Goal: Task Accomplishment & Management: Complete application form

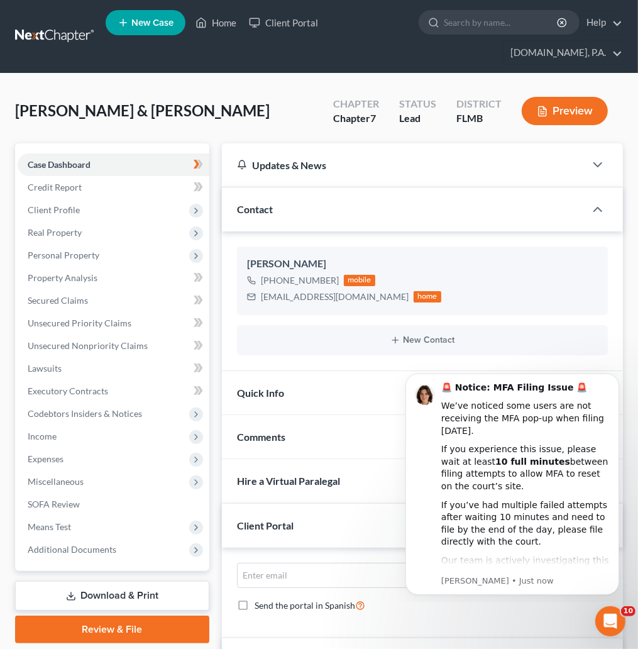
click at [37, 33] on link at bounding box center [55, 36] width 80 height 23
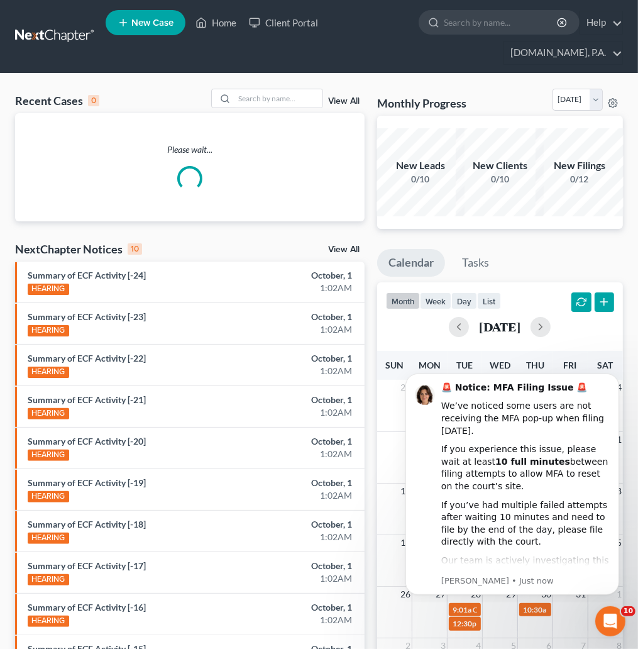
click at [351, 97] on link "View All" at bounding box center [343, 101] width 31 height 9
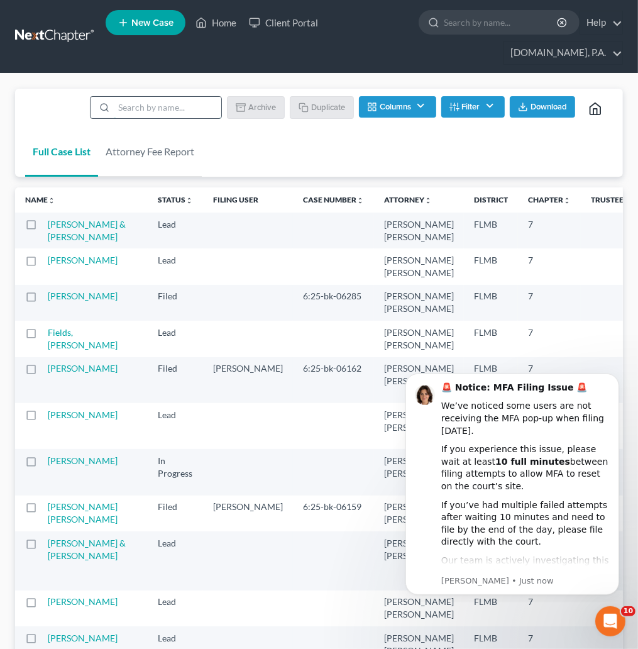
click at [153, 108] on input "search" at bounding box center [167, 107] width 107 height 21
type input "sample"
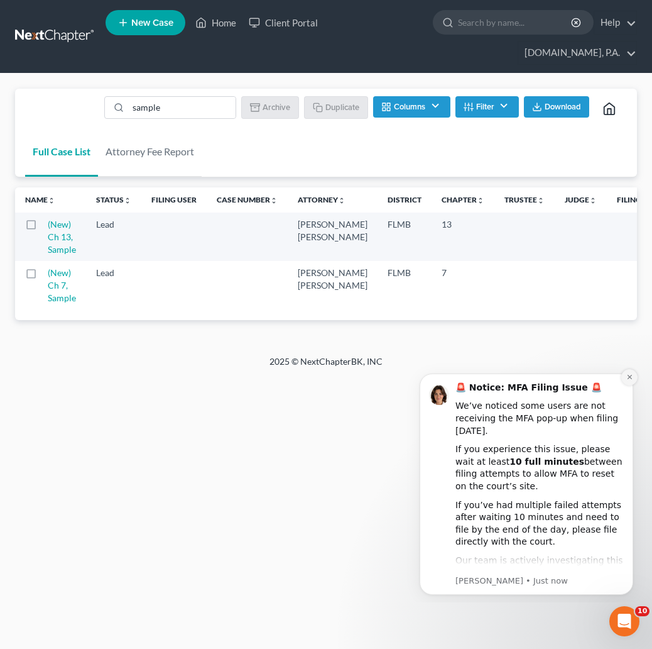
click at [630, 376] on icon "Dismiss notification" at bounding box center [630, 376] width 7 height 7
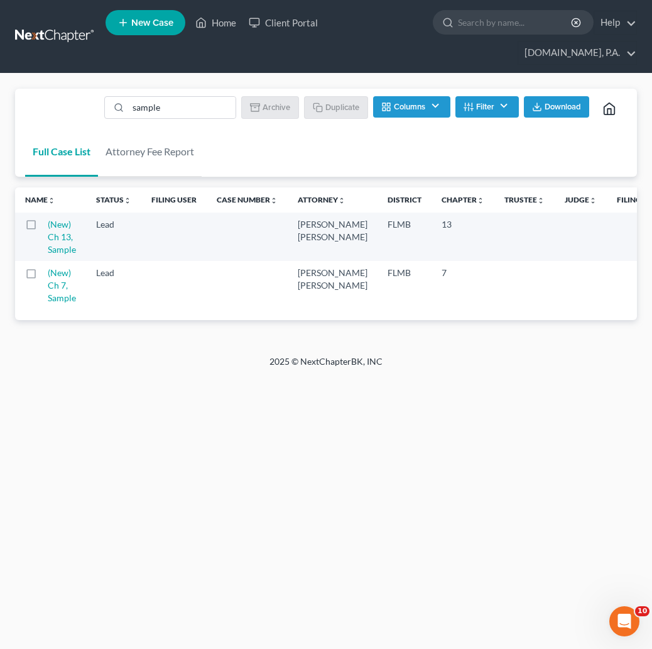
click at [43, 276] on label at bounding box center [43, 276] width 0 height 0
click at [48, 275] on input "checkbox" at bounding box center [52, 271] width 8 height 8
click at [325, 100] on button "Duplicate" at bounding box center [336, 106] width 63 height 21
checkbox input "false"
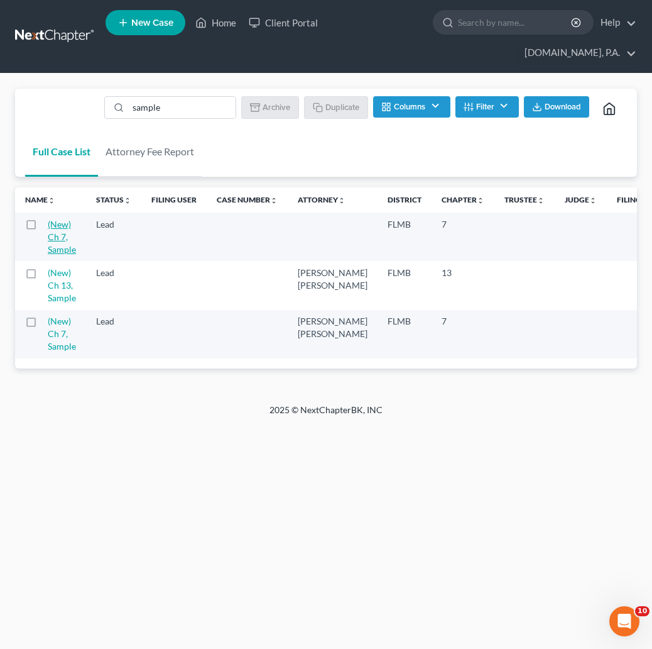
click at [65, 231] on link "(New) Ch 7, Sample" at bounding box center [62, 237] width 28 height 36
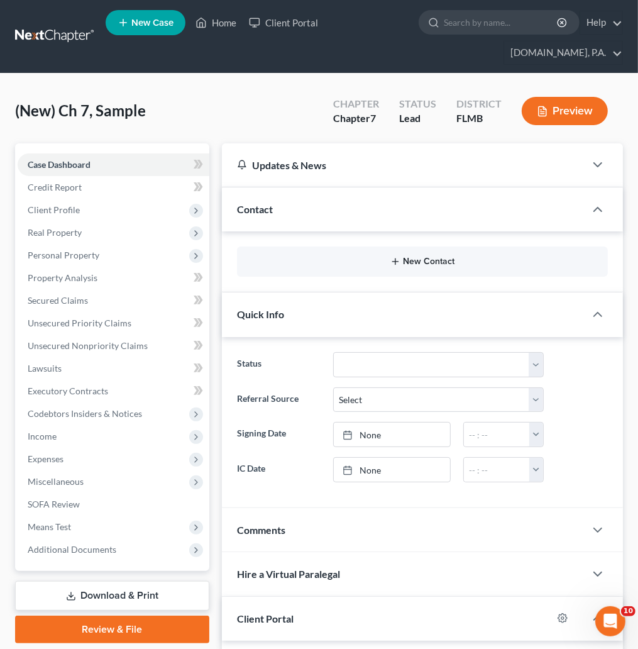
click at [410, 266] on button "New Contact" at bounding box center [422, 261] width 351 height 10
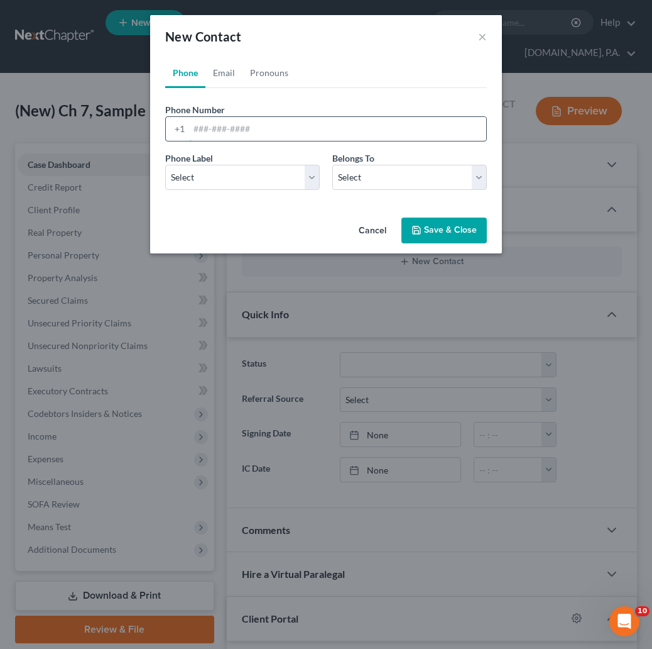
click at [202, 131] on input "tel" at bounding box center [337, 129] width 297 height 24
paste input "3527089608"
click at [209, 123] on input "3527089608" at bounding box center [337, 129] width 297 height 24
click at [228, 128] on input "352-7089608" at bounding box center [337, 129] width 297 height 24
type input "[PHONE_NUMBER]"
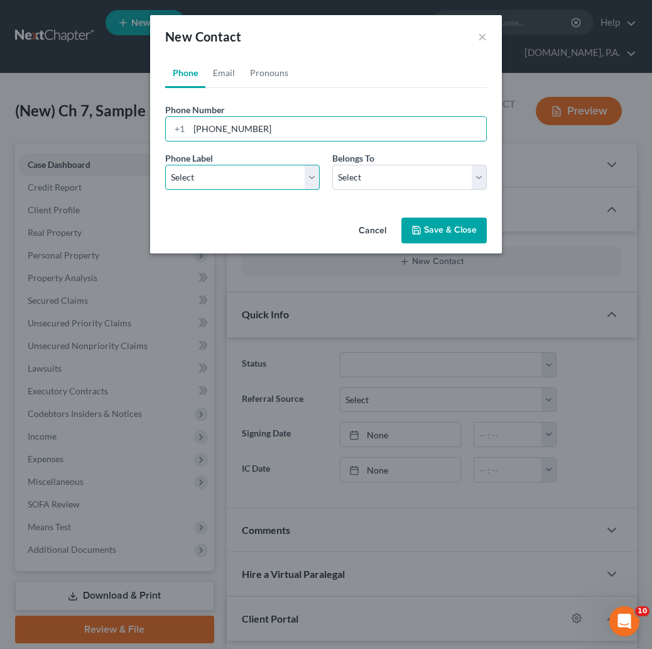
click at [316, 179] on select "Select Mobile Home Work Other" at bounding box center [242, 177] width 155 height 25
select select "0"
click at [165, 165] on select "Select Mobile Home Work Other" at bounding box center [242, 177] width 155 height 25
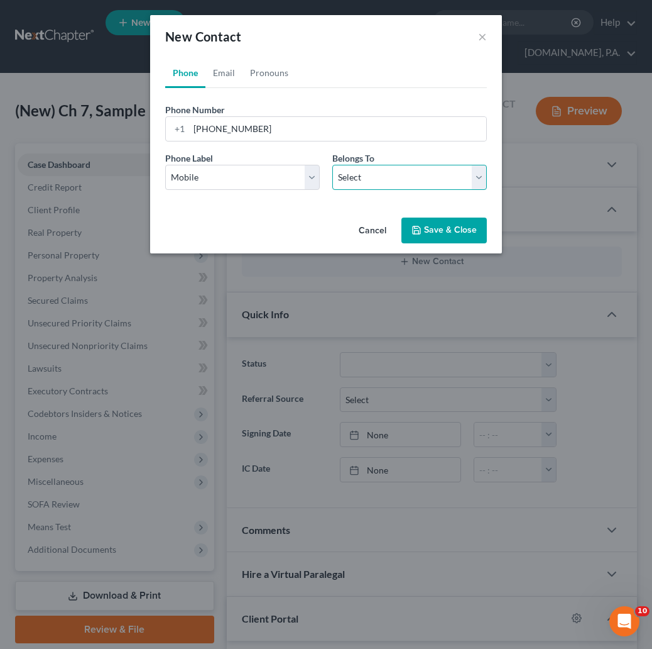
click at [480, 171] on select "Select Client Other" at bounding box center [409, 177] width 155 height 25
select select "0"
click at [332, 165] on select "Select Client Other" at bounding box center [409, 177] width 155 height 25
select select "0"
click at [225, 72] on link "Email" at bounding box center [224, 73] width 37 height 30
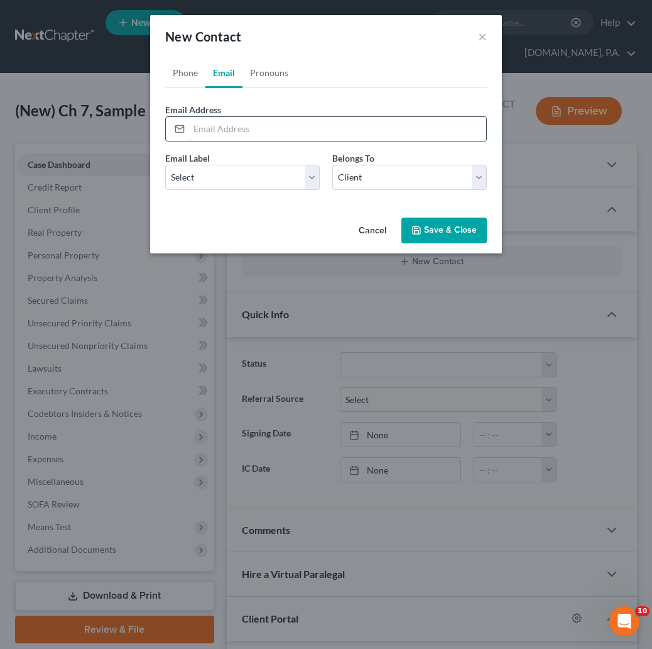
click at [192, 130] on input "email" at bounding box center [337, 129] width 297 height 24
paste input "[EMAIL_ADDRESS][DOMAIN_NAME]"
type input "[EMAIL_ADDRESS][DOMAIN_NAME]"
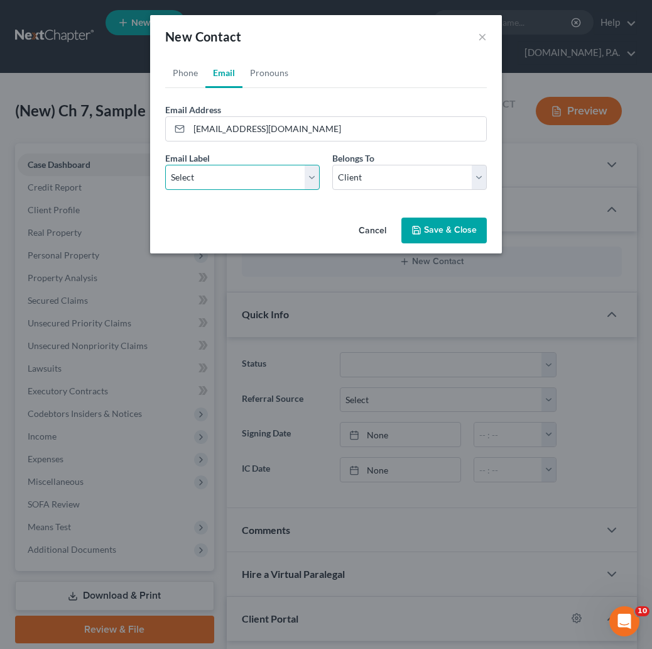
click at [312, 175] on select "Select Home Work Other" at bounding box center [242, 177] width 155 height 25
select select "0"
click at [165, 165] on select "Select Home Work Other" at bounding box center [242, 177] width 155 height 25
click at [273, 71] on link "Pronouns" at bounding box center [269, 73] width 53 height 30
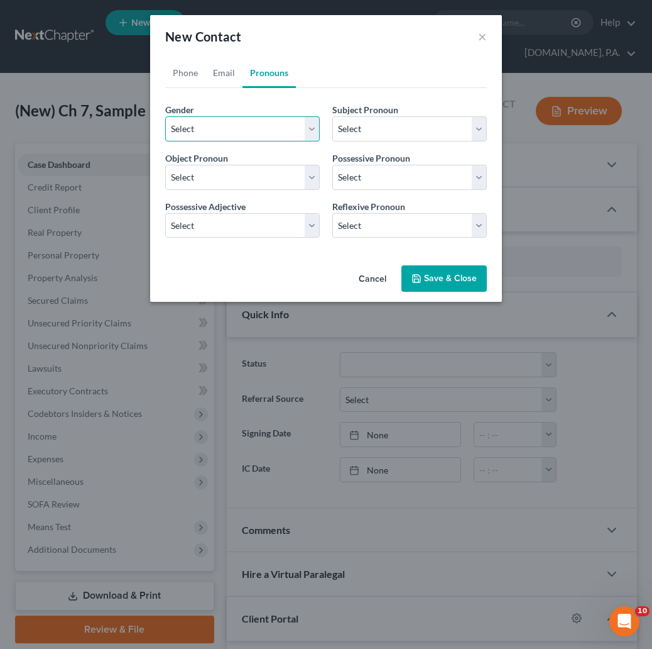
click at [315, 130] on select "Select [DEMOGRAPHIC_DATA] [DEMOGRAPHIC_DATA] [DEMOGRAPHIC_DATA] More Than One P…" at bounding box center [242, 128] width 155 height 25
select select "0"
click at [165, 116] on select "Select [DEMOGRAPHIC_DATA] [DEMOGRAPHIC_DATA] [DEMOGRAPHIC_DATA] More Than One P…" at bounding box center [242, 128] width 155 height 25
select select "0"
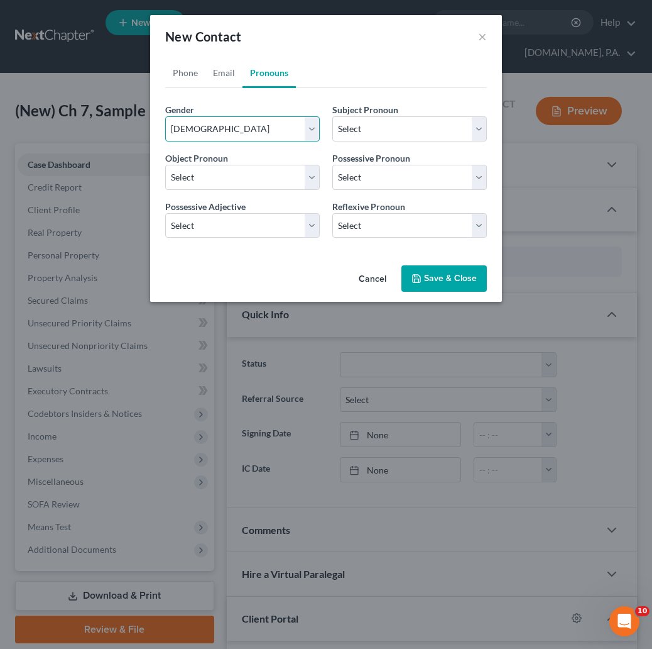
select select "0"
click at [436, 274] on button "Save & Close" at bounding box center [444, 278] width 85 height 26
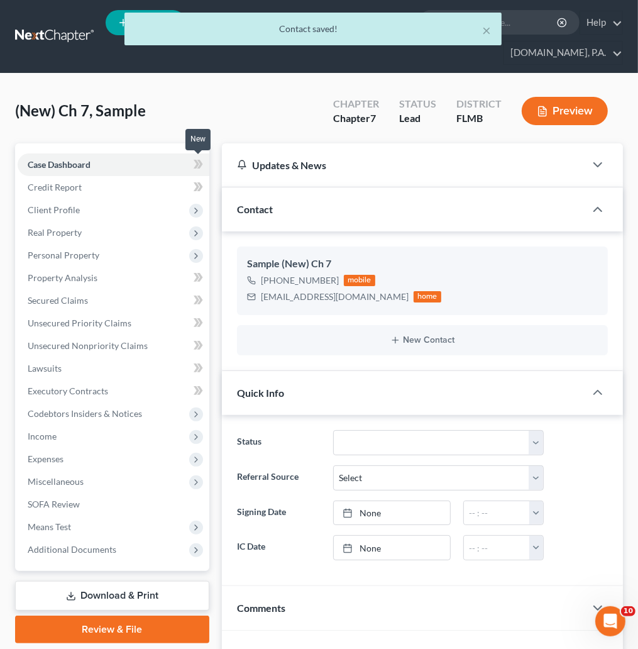
click at [195, 162] on icon at bounding box center [197, 164] width 6 height 9
click at [60, 212] on span "Client Profile" at bounding box center [54, 209] width 52 height 11
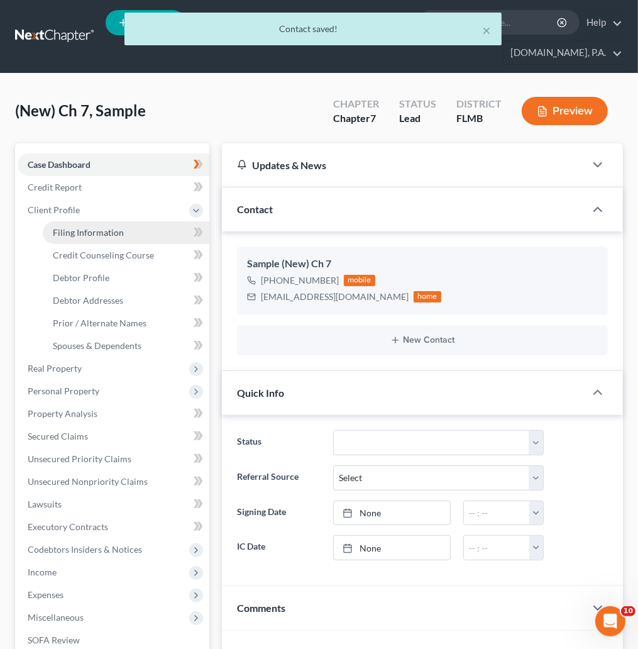
click at [74, 231] on span "Filing Information" at bounding box center [88, 232] width 71 height 11
select select "1"
select select "0"
select select "15"
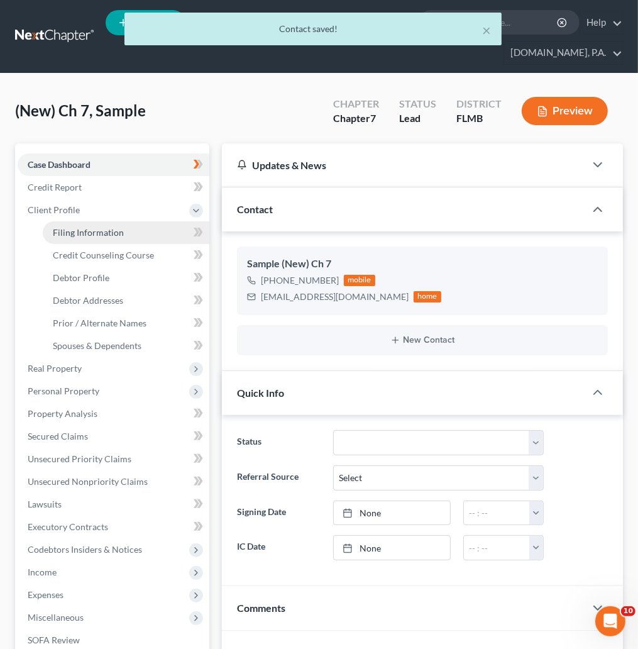
select select "0"
select select "9"
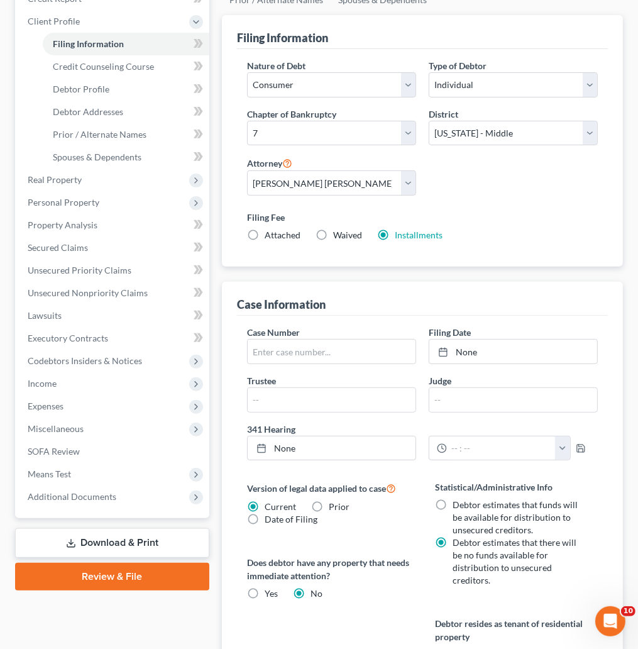
scroll to position [377, 0]
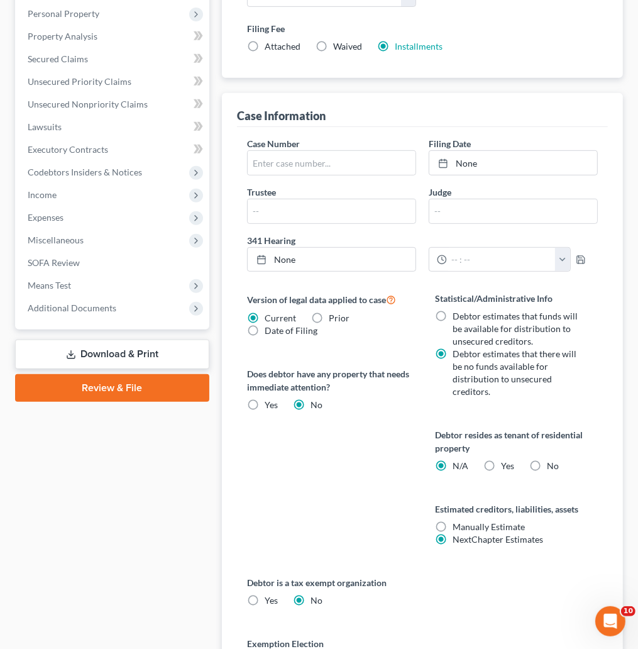
click at [547, 469] on label "No" at bounding box center [553, 465] width 12 height 13
click at [552, 468] on input "No" at bounding box center [556, 463] width 8 height 8
radio input "true"
radio input "false"
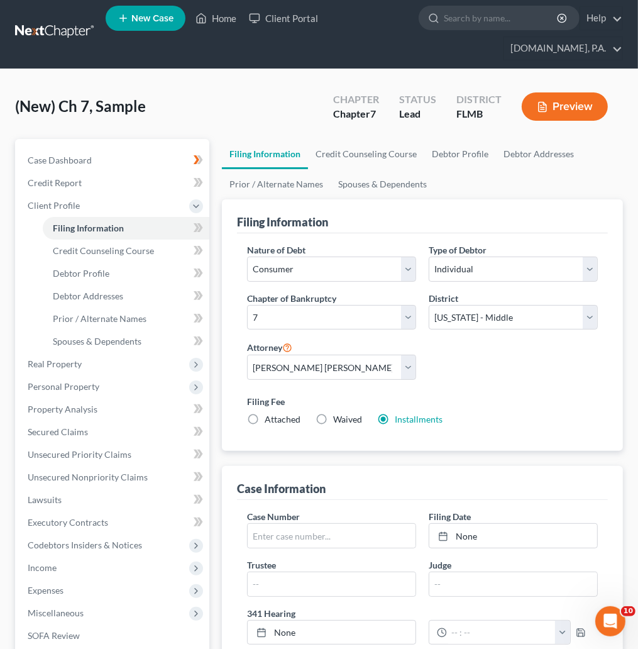
scroll to position [0, 0]
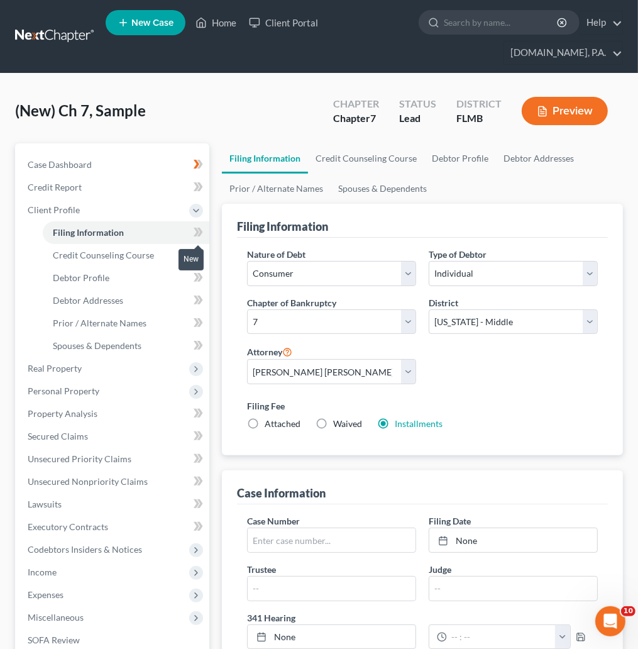
click at [194, 229] on icon at bounding box center [198, 232] width 9 height 16
click at [84, 279] on span "Debtor Profile" at bounding box center [81, 277] width 57 height 11
select select "0"
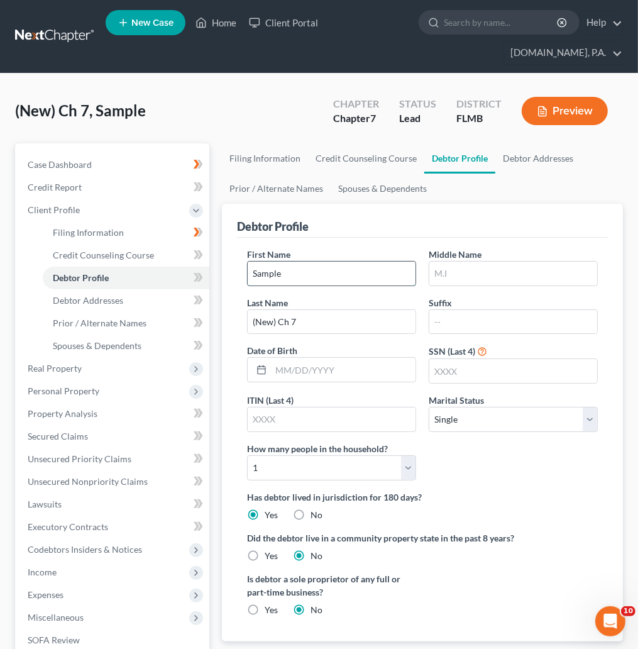
click at [296, 271] on input "Sample" at bounding box center [332, 273] width 168 height 24
type input "S"
type input "[PERSON_NAME]"
click at [306, 327] on input "[PERSON_NAME]" at bounding box center [332, 322] width 168 height 24
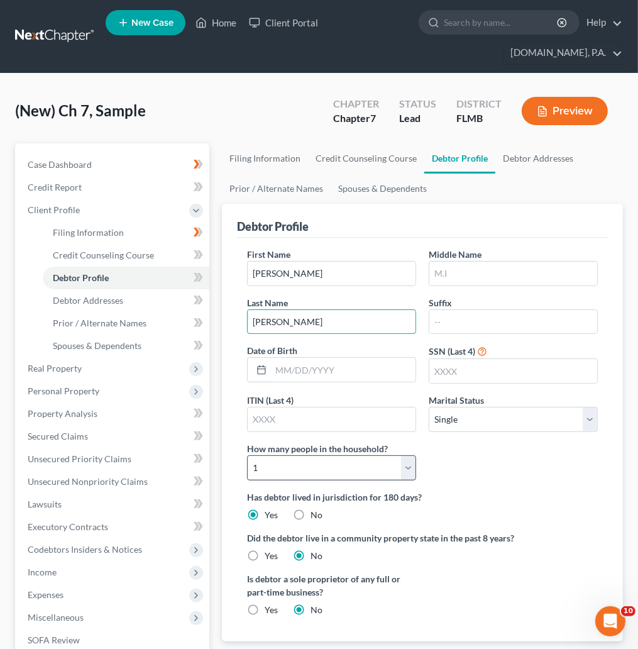
type input "[PERSON_NAME]"
click at [415, 470] on select "Select 1 2 3 4 5 6 7 8 9 10 11 12 13 14 15 16 17 18 19 20" at bounding box center [331, 467] width 169 height 25
select select "4"
click at [247, 456] on select "Select 1 2 3 4 5 6 7 8 9 10 11 12 13 14 15 16 17 18 19 20" at bounding box center [331, 467] width 169 height 25
click at [504, 492] on label "Has debtor lived in jurisdiction for 180 days?" at bounding box center [422, 496] width 351 height 13
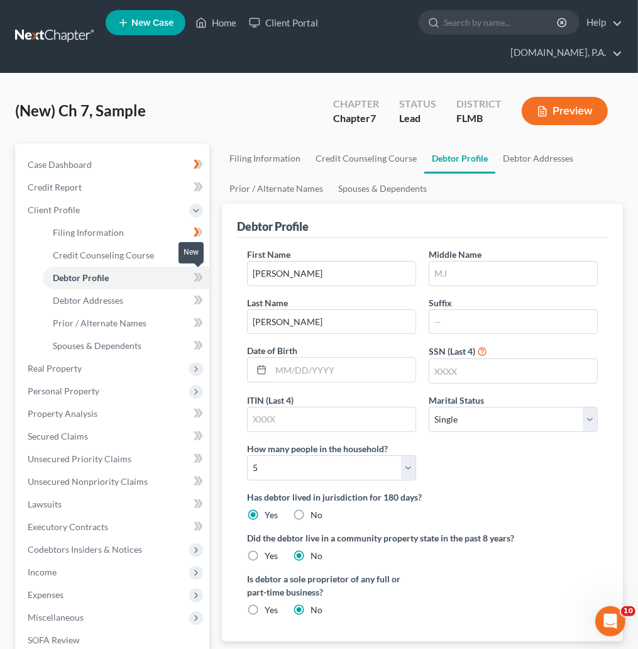
click at [197, 275] on icon at bounding box center [197, 277] width 6 height 9
click at [106, 303] on span "Debtor Addresses" at bounding box center [88, 300] width 70 height 11
select select "0"
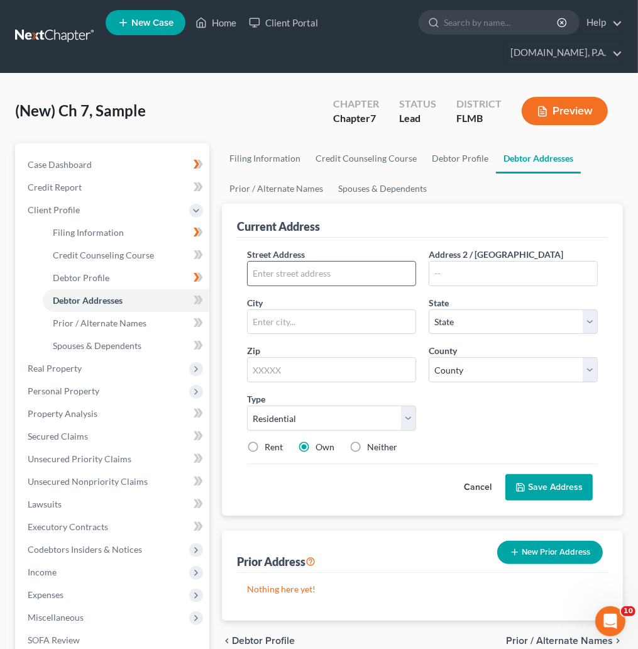
click at [285, 270] on input "text" at bounding box center [332, 273] width 168 height 24
paste input "[STREET_ADDRESS][US_STATE]"
type input "[STREET_ADDRESS][US_STATE]"
click at [282, 371] on input "text" at bounding box center [331, 369] width 169 height 25
drag, startPoint x: 341, startPoint y: 277, endPoint x: 237, endPoint y: 289, distance: 105.0
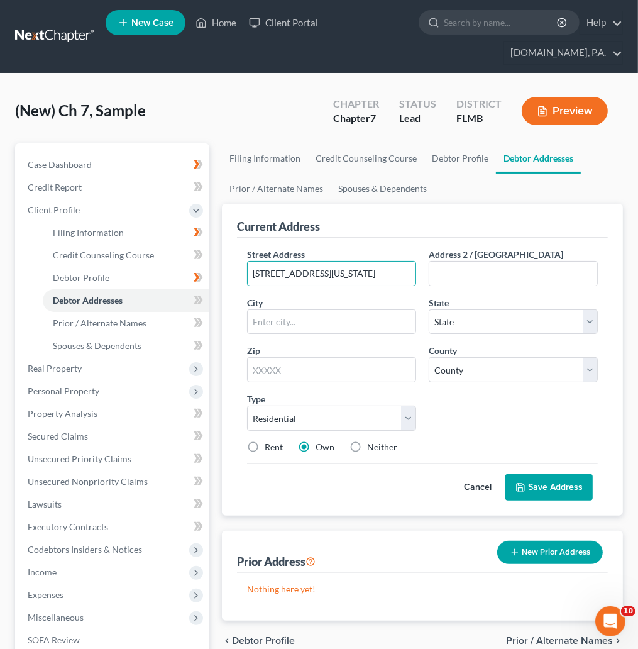
click at [237, 289] on div "Street Address * [STREET_ADDRESS][US_STATE] Address 2 / [GEOGRAPHIC_DATA] * Sta…" at bounding box center [422, 377] width 371 height 278
click at [291, 372] on input "text" at bounding box center [331, 369] width 169 height 25
type input "34705"
type input "Astatula"
select select "9"
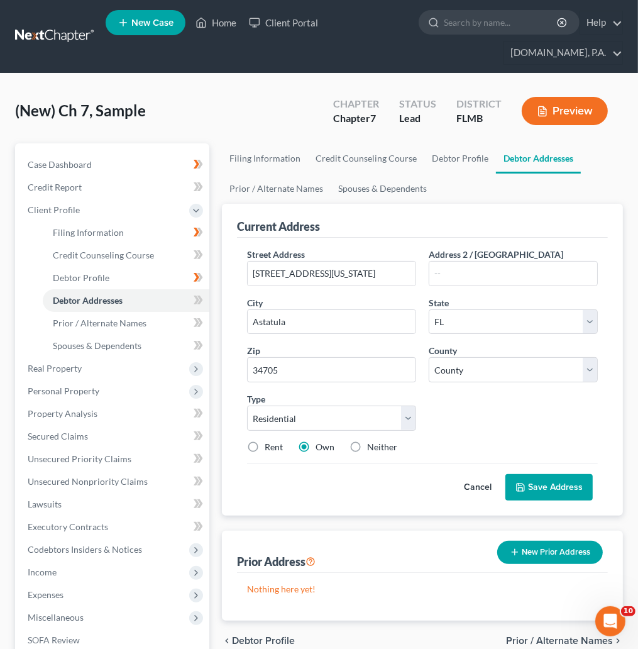
click at [466, 426] on div "Street Address * [STREET_ADDRESS][US_STATE] Address 2 / [GEOGRAPHIC_DATA] * Ast…" at bounding box center [422, 356] width 363 height 216
click at [596, 369] on select "County [GEOGRAPHIC_DATA] [GEOGRAPHIC_DATA] [GEOGRAPHIC_DATA] [GEOGRAPHIC_DATA] …" at bounding box center [513, 369] width 169 height 25
select select "33"
click at [429, 358] on select "County [GEOGRAPHIC_DATA] [GEOGRAPHIC_DATA] [GEOGRAPHIC_DATA] [GEOGRAPHIC_DATA] …" at bounding box center [513, 369] width 169 height 25
click at [545, 481] on button "Save Address" at bounding box center [548, 487] width 87 height 26
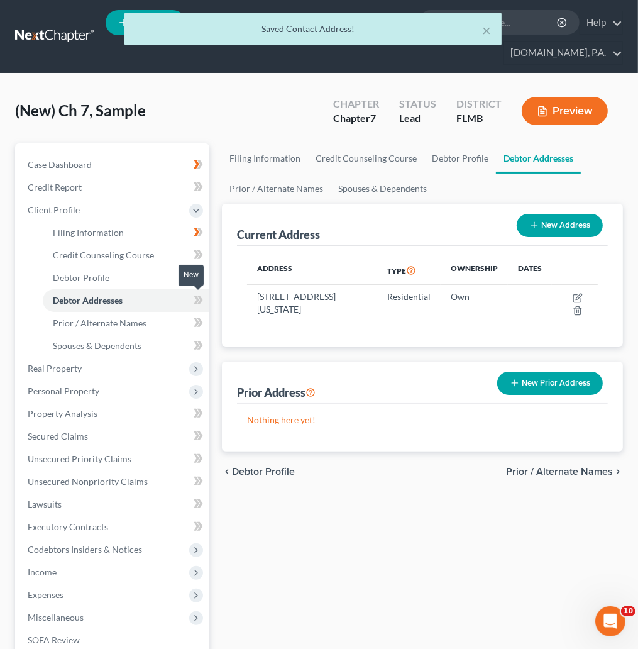
click at [198, 296] on icon at bounding box center [200, 299] width 6 height 9
click at [67, 163] on span "Case Dashboard" at bounding box center [60, 164] width 64 height 11
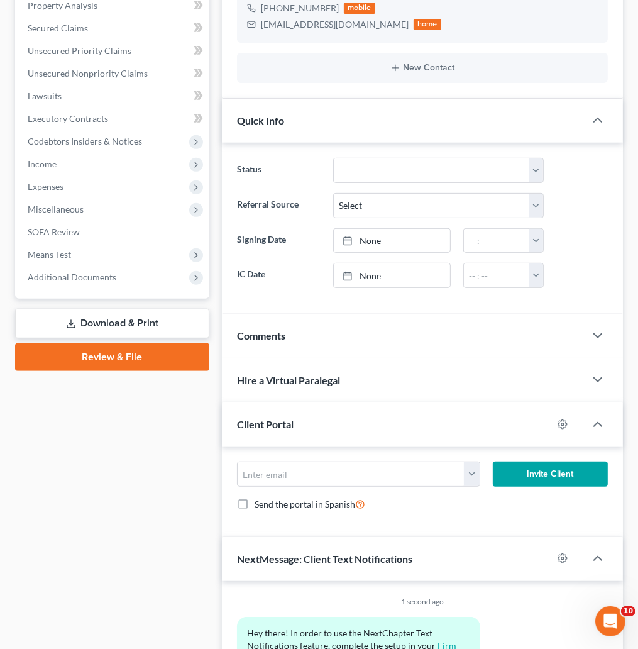
scroll to position [282, 0]
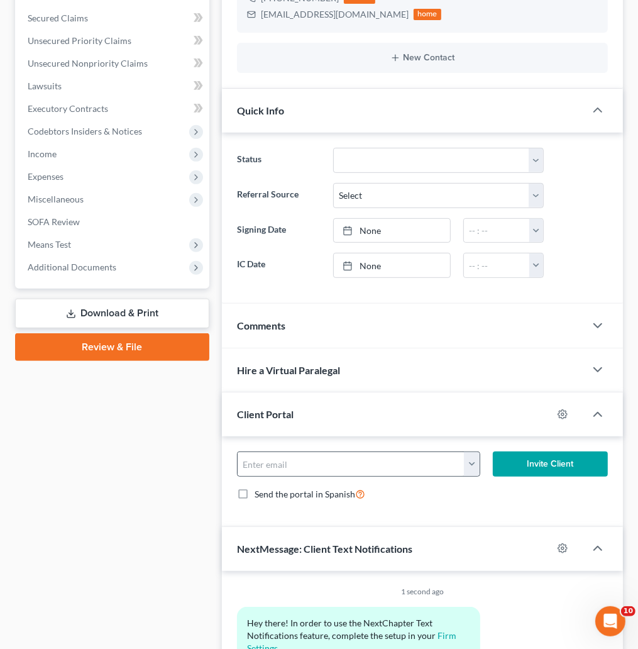
click at [473, 466] on button "button" at bounding box center [471, 464] width 15 height 24
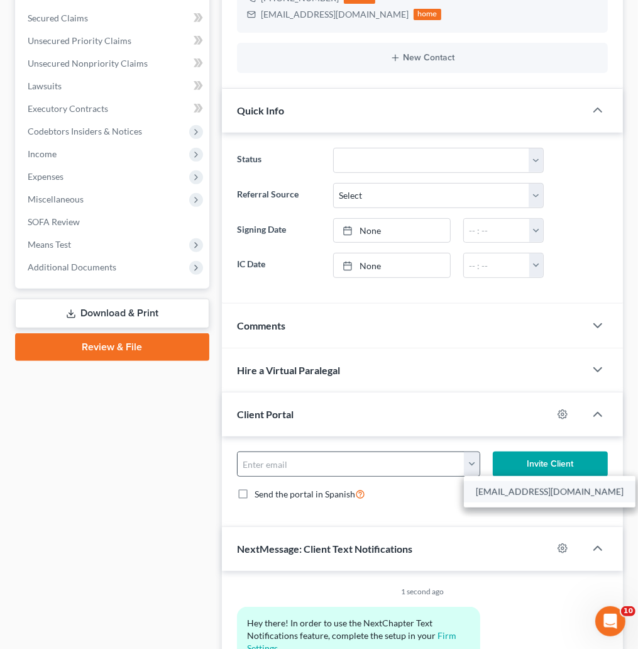
click at [492, 492] on link "[EMAIL_ADDRESS][DOMAIN_NAME]" at bounding box center [550, 491] width 172 height 21
type input "[EMAIL_ADDRESS][DOMAIN_NAME]"
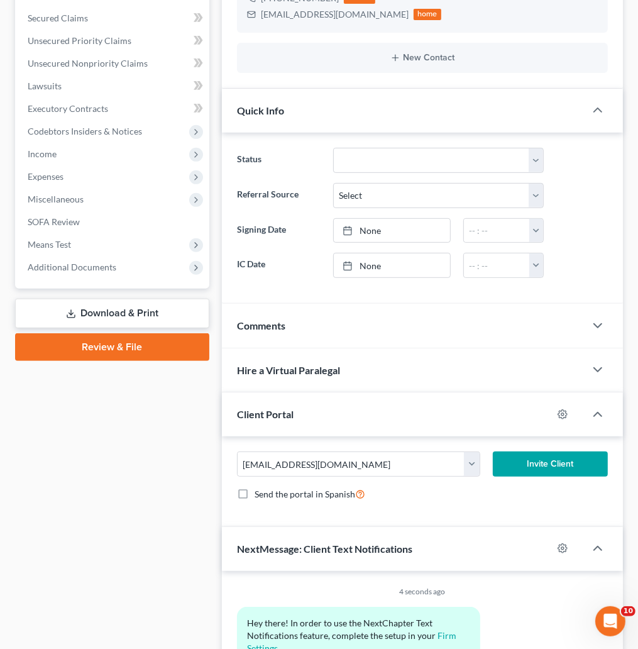
click at [548, 466] on button "Invite Client" at bounding box center [550, 463] width 115 height 25
